Goal: Transaction & Acquisition: Purchase product/service

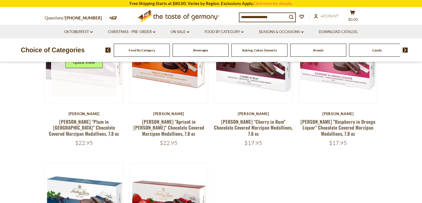
scroll to position [83, 0]
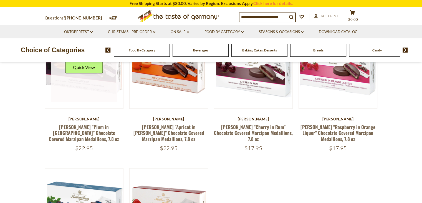
click at [104, 77] on link at bounding box center [84, 69] width 66 height 66
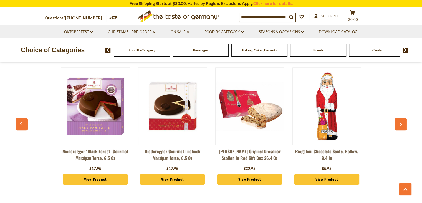
scroll to position [416, 0]
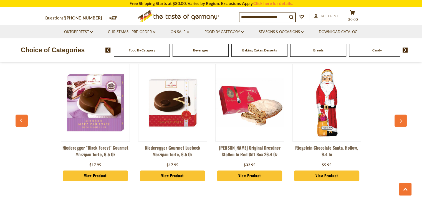
click at [266, 18] on input at bounding box center [263, 17] width 48 height 8
click at [266, 18] on input "*" at bounding box center [263, 17] width 48 height 8
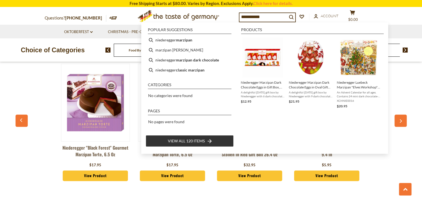
type input "**********"
click at [195, 141] on span "View all 120 items" at bounding box center [186, 141] width 37 height 6
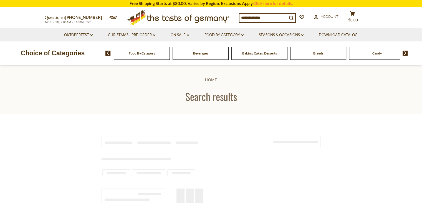
type input "**********"
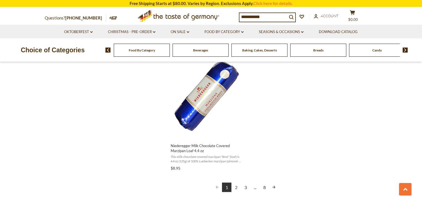
scroll to position [971, 0]
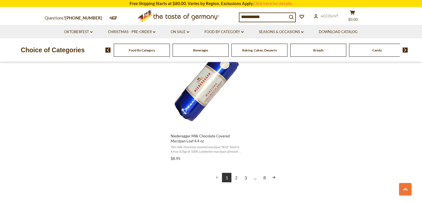
click at [237, 172] on link "2" at bounding box center [235, 176] width 9 height 9
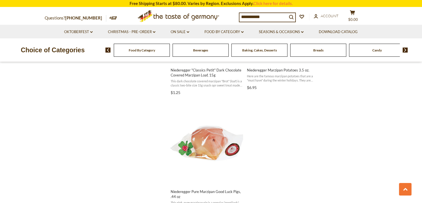
scroll to position [999, 0]
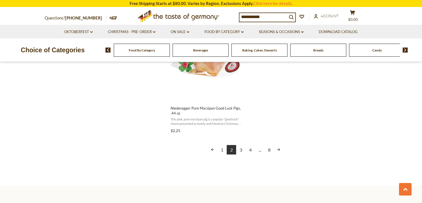
click at [240, 151] on link "3" at bounding box center [240, 149] width 9 height 9
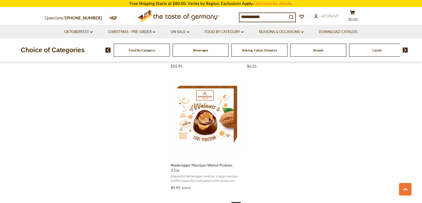
scroll to position [943, 0]
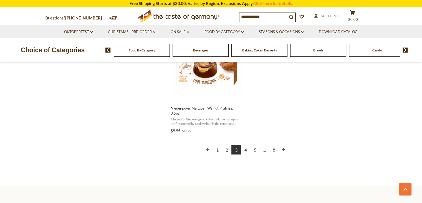
click at [246, 145] on link "4" at bounding box center [245, 149] width 9 height 9
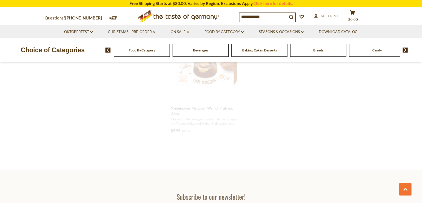
scroll to position [433, 0]
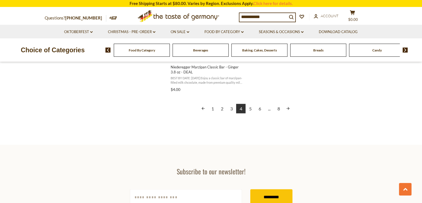
scroll to position [1054, 0]
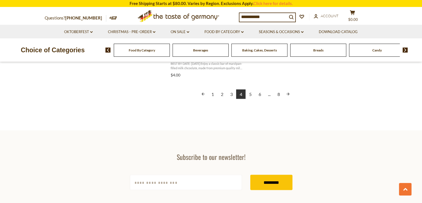
click at [249, 95] on link "5" at bounding box center [250, 93] width 9 height 9
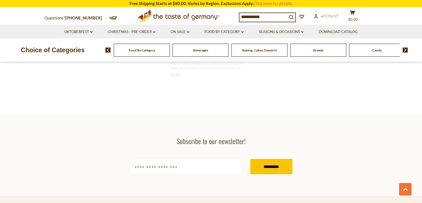
scroll to position [469, 0]
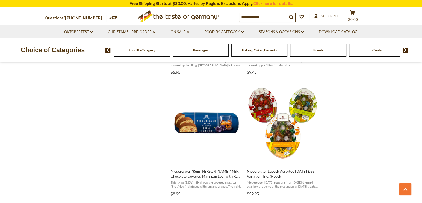
scroll to position [721, 0]
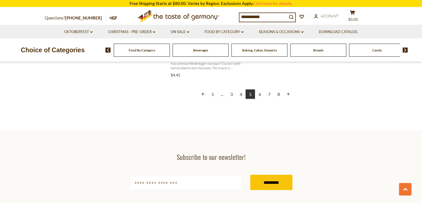
click at [261, 95] on link "6" at bounding box center [259, 93] width 9 height 9
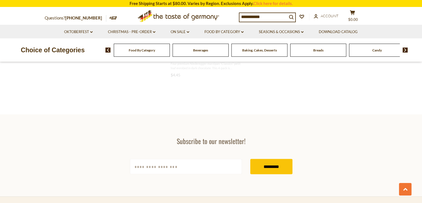
scroll to position [360, 0]
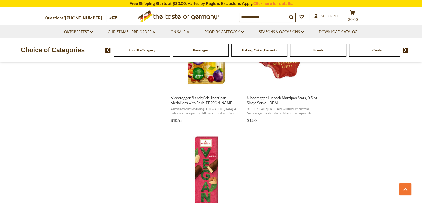
scroll to position [971, 0]
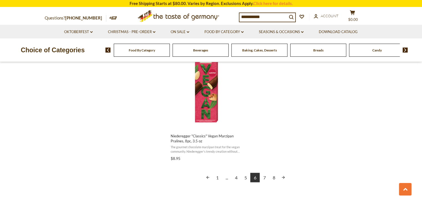
click at [265, 178] on link "7" at bounding box center [264, 176] width 9 height 9
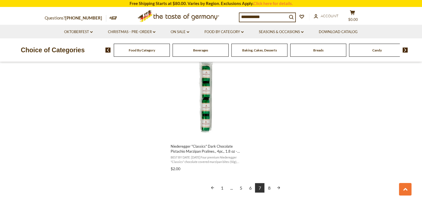
scroll to position [971, 0]
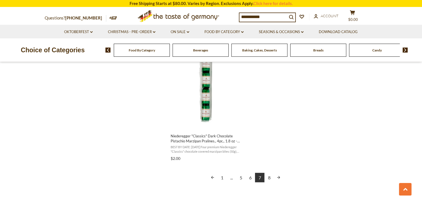
click at [270, 178] on link "8" at bounding box center [268, 176] width 9 height 9
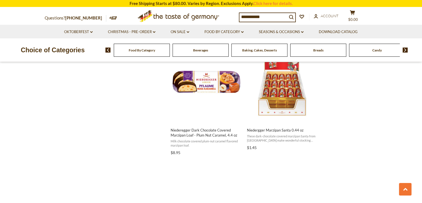
scroll to position [610, 0]
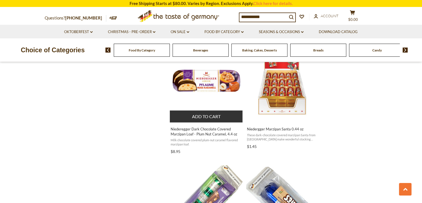
click at [203, 112] on button "Add to cart" at bounding box center [206, 116] width 73 height 12
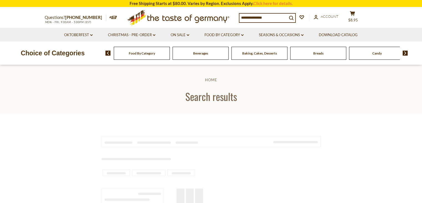
type input "**********"
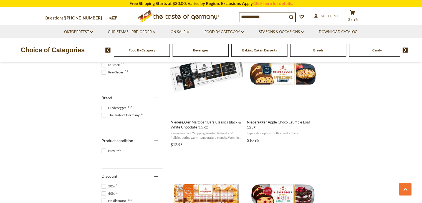
scroll to position [250, 0]
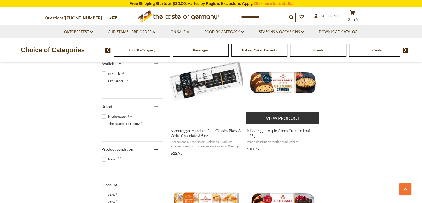
click at [286, 120] on button "View product" at bounding box center [282, 118] width 73 height 12
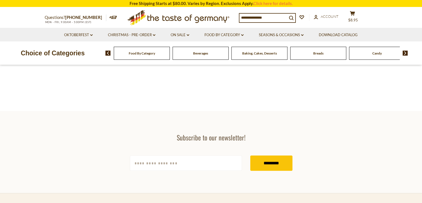
type input "**********"
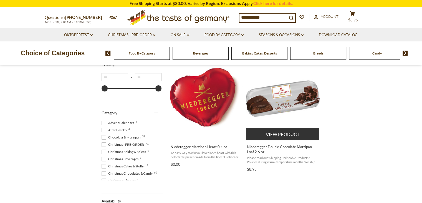
scroll to position [111, 0]
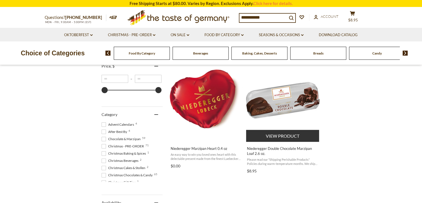
click at [291, 135] on button "View product" at bounding box center [282, 136] width 73 height 12
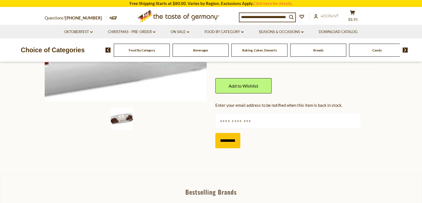
scroll to position [83, 0]
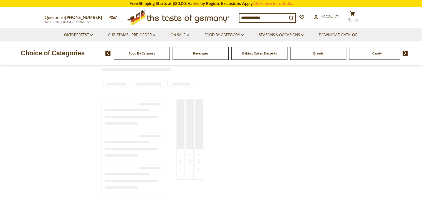
type input "**********"
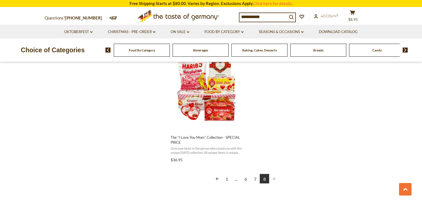
scroll to position [1027, 0]
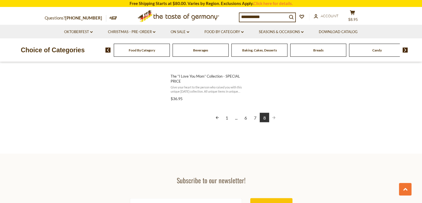
click at [254, 115] on link "7" at bounding box center [254, 116] width 9 height 9
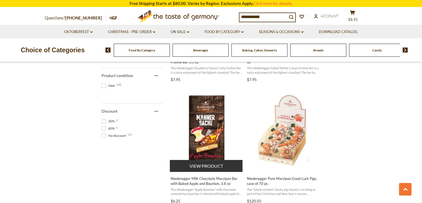
scroll to position [333, 0]
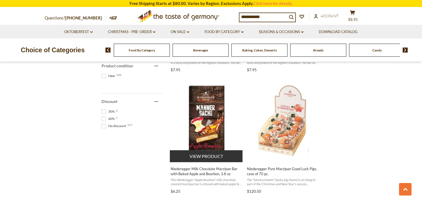
click at [218, 157] on button "View product" at bounding box center [206, 156] width 73 height 12
